Goal: Navigation & Orientation: Find specific page/section

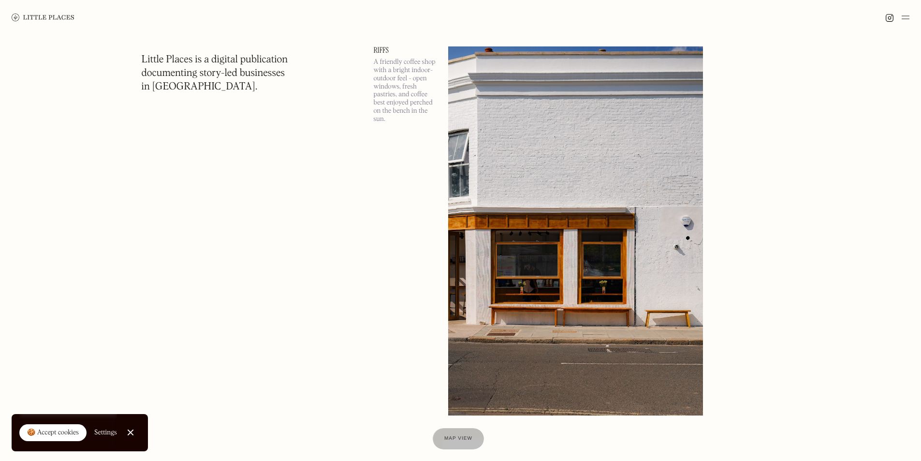
scroll to position [4934, 0]
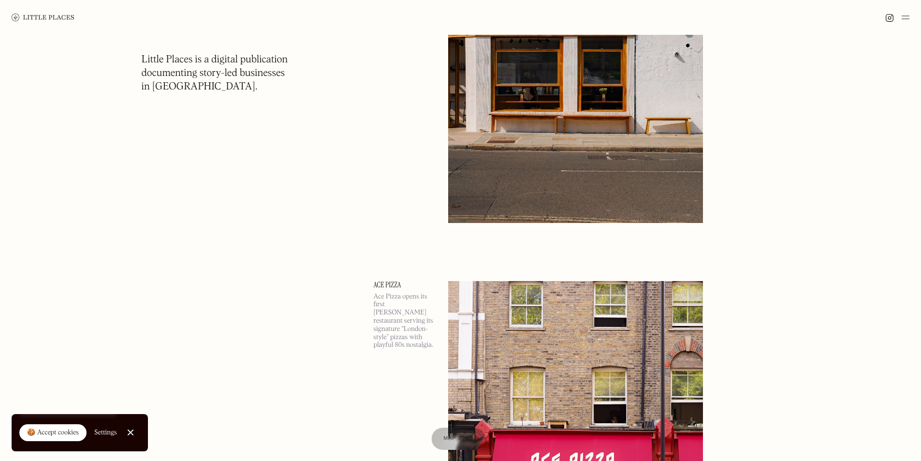
click at [455, 442] on div "Map view" at bounding box center [459, 439] width 30 height 10
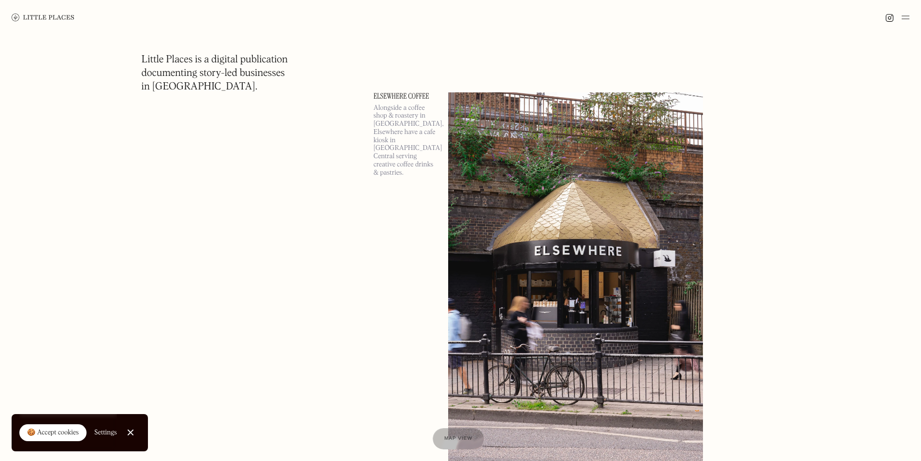
scroll to position [31585, 0]
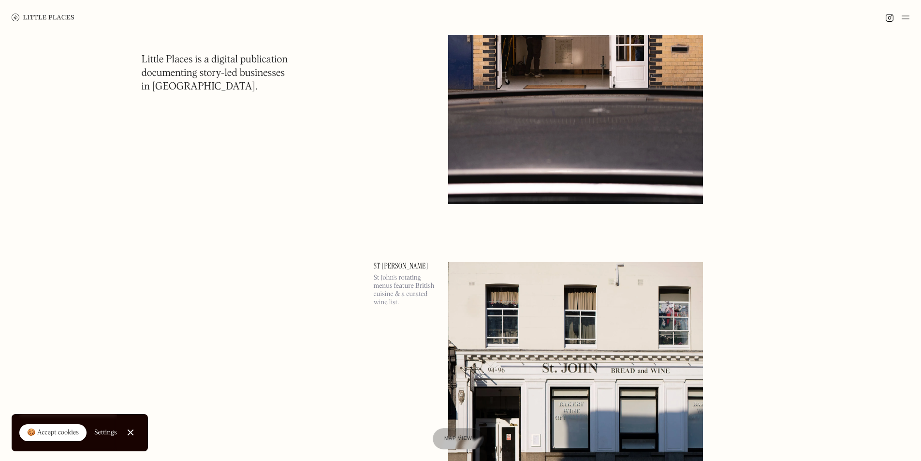
click at [21, 17] on img at bounding box center [43, 18] width 63 height 8
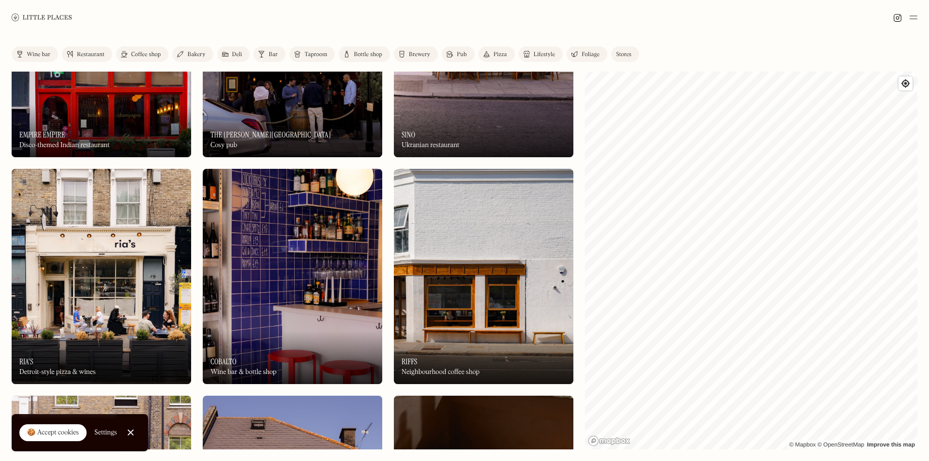
scroll to position [1161, 0]
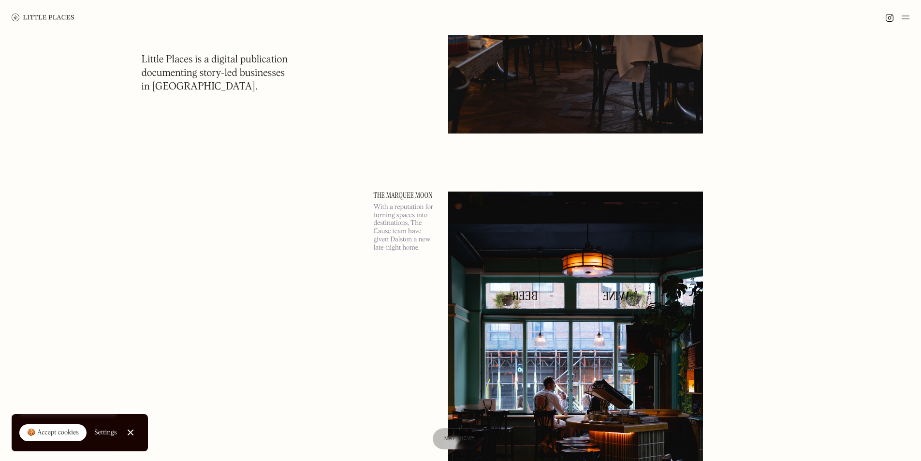
scroll to position [871, 0]
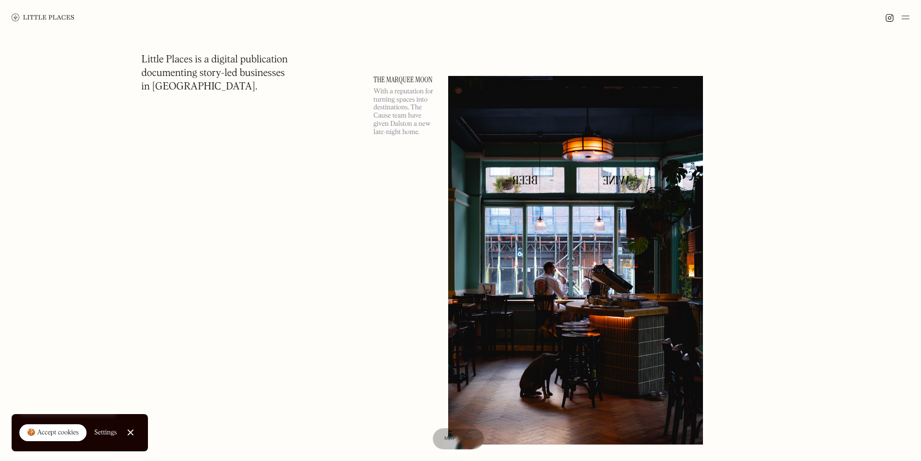
click at [52, 24] on link at bounding box center [43, 17] width 63 height 35
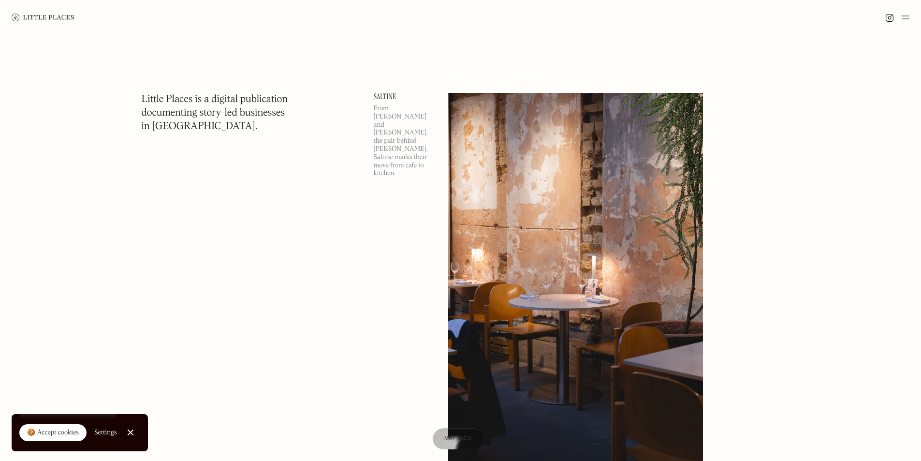
click at [913, 22] on div at bounding box center [460, 17] width 921 height 35
click at [904, 19] on img at bounding box center [906, 18] width 8 height 12
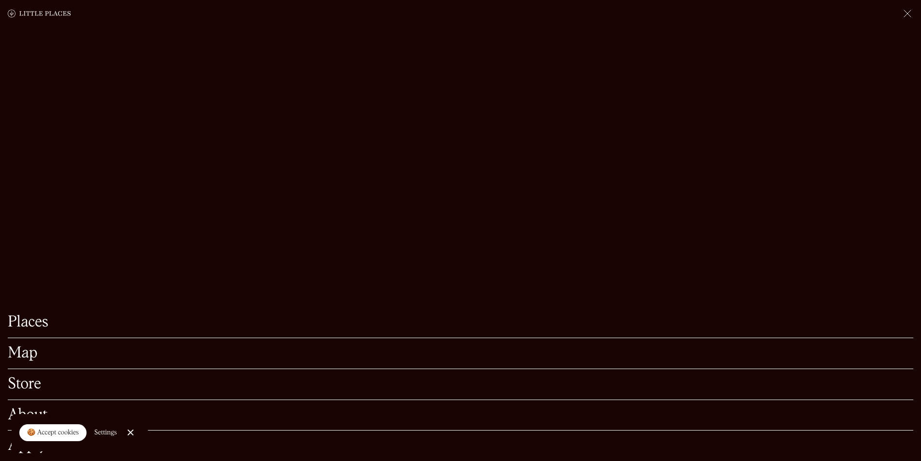
click at [135, 431] on link "Close Cookie Popup" at bounding box center [130, 432] width 19 height 19
click at [66, 410] on div "About" at bounding box center [461, 415] width 906 height 31
click at [36, 408] on link "About" at bounding box center [461, 415] width 906 height 15
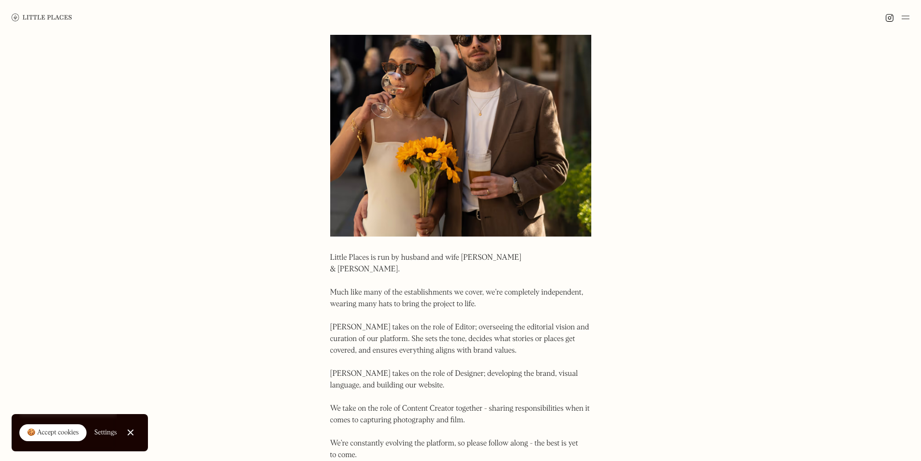
scroll to position [97, 0]
